Goal: Browse casually

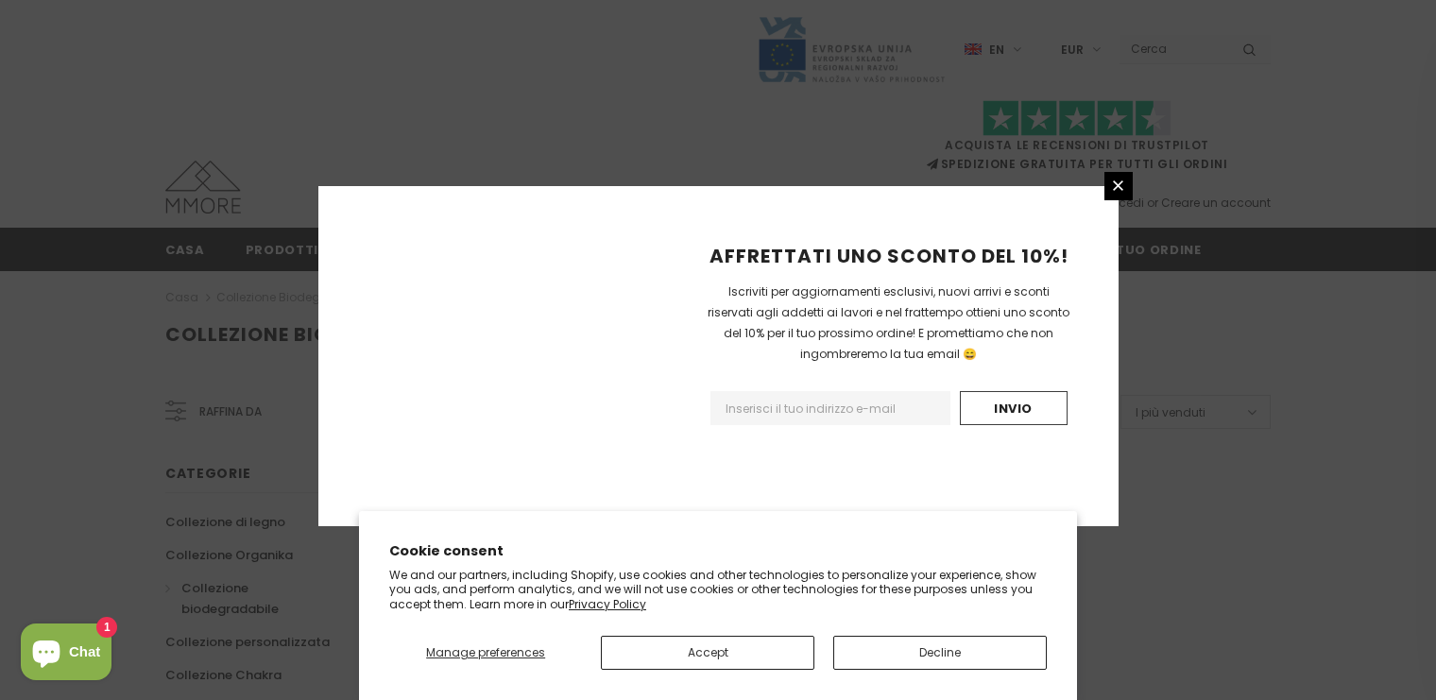
scroll to position [1237, 0]
